Goal: Transaction & Acquisition: Purchase product/service

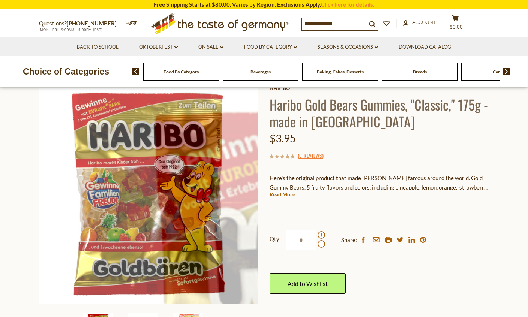
scroll to position [18, 0]
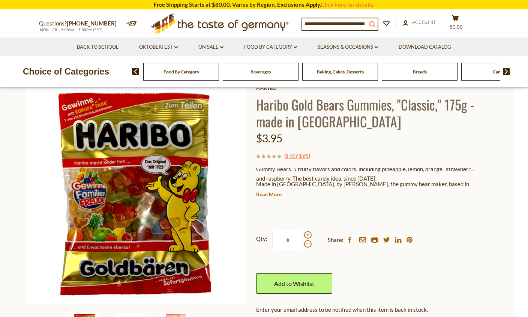
click at [371, 24] on icon "submit" at bounding box center [372, 24] width 6 height 6
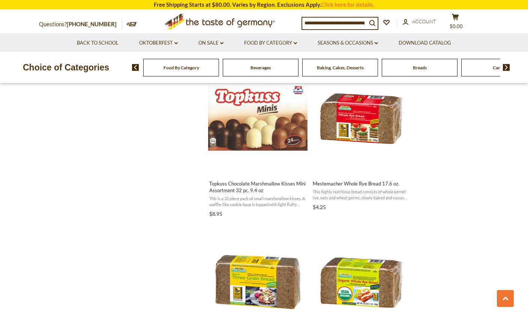
scroll to position [809, 0]
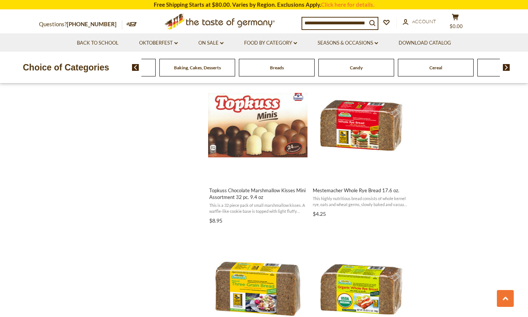
click at [128, 65] on span "Beverages" at bounding box center [118, 68] width 20 height 6
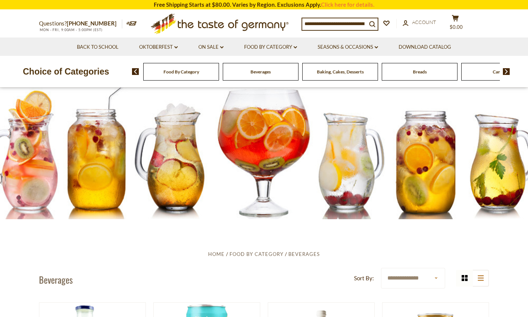
click at [506, 73] on img at bounding box center [506, 71] width 7 height 7
click at [162, 70] on div "Cookies" at bounding box center [188, 72] width 79 height 18
click at [157, 75] on div "Cereal" at bounding box center [117, 72] width 79 height 18
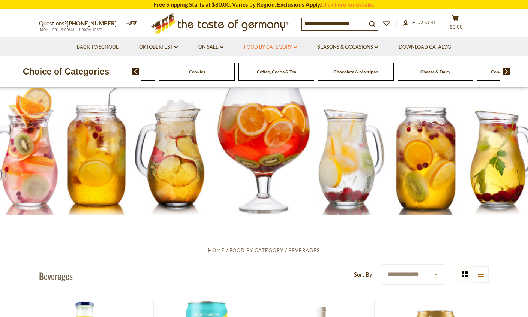
click at [297, 45] on link "Food By Category dropdown_arrow" at bounding box center [270, 47] width 53 height 8
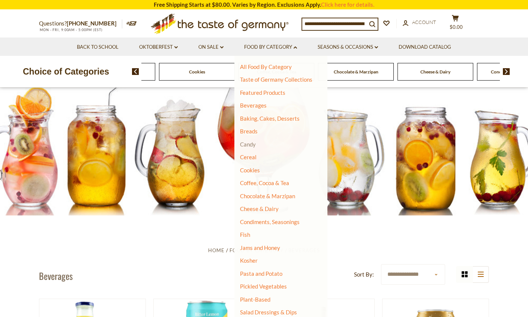
click at [254, 144] on link "Candy" at bounding box center [248, 144] width 16 height 7
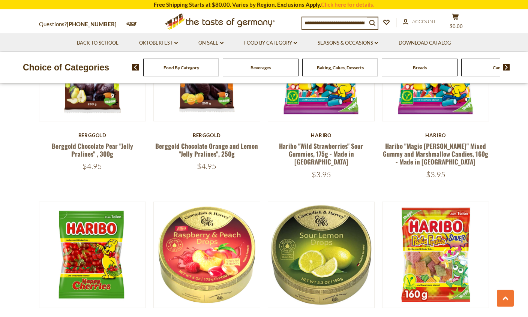
scroll to position [471, 0]
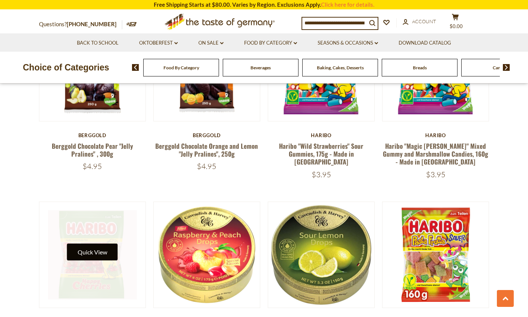
click at [103, 244] on button "Quick View" at bounding box center [92, 252] width 51 height 17
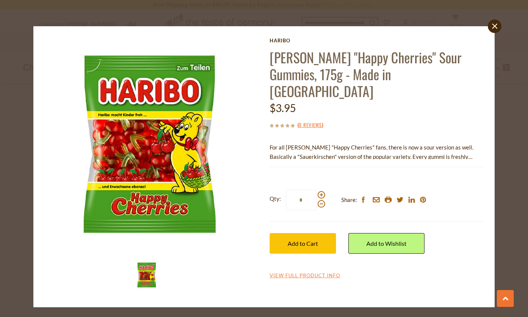
click at [497, 18] on div "close Haribo Haribo "Happy Cherries" Sour Gummies, 175g - Made in Germany $3.95…" at bounding box center [264, 158] width 528 height 317
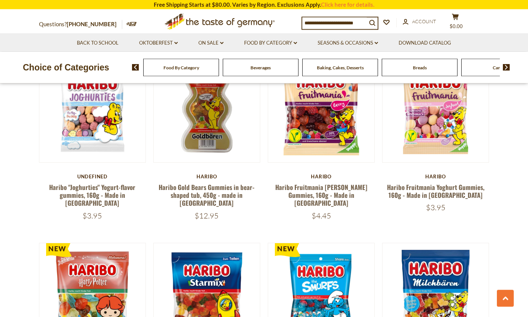
scroll to position [1177, 0]
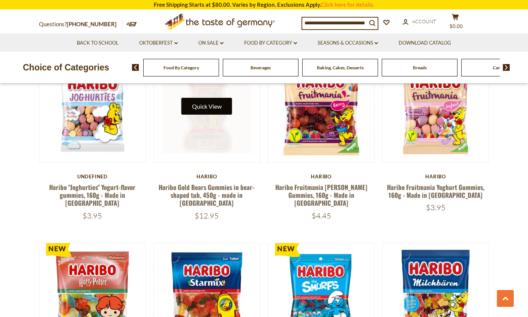
click at [219, 98] on button "Quick View" at bounding box center [206, 106] width 51 height 17
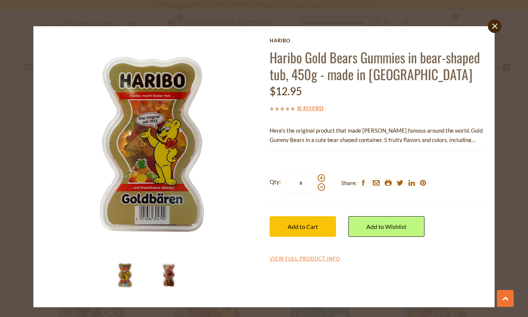
click at [172, 281] on img at bounding box center [169, 275] width 30 height 30
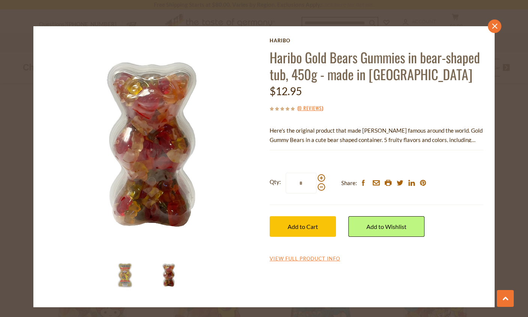
click at [497, 25] on link "close" at bounding box center [494, 25] width 13 height 13
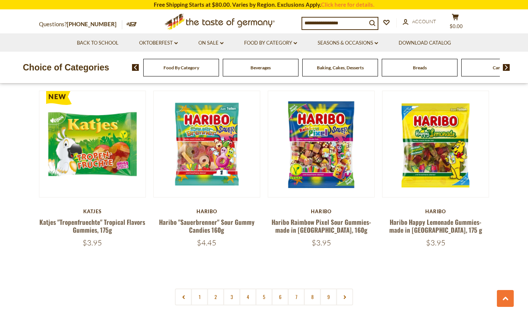
scroll to position [1705, 0]
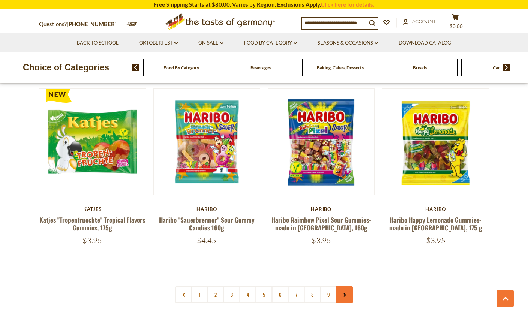
click at [347, 286] on link at bounding box center [344, 294] width 17 height 17
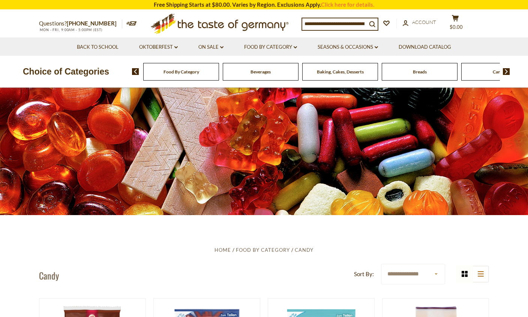
scroll to position [5, 0]
